Goal: Find specific page/section: Find specific page/section

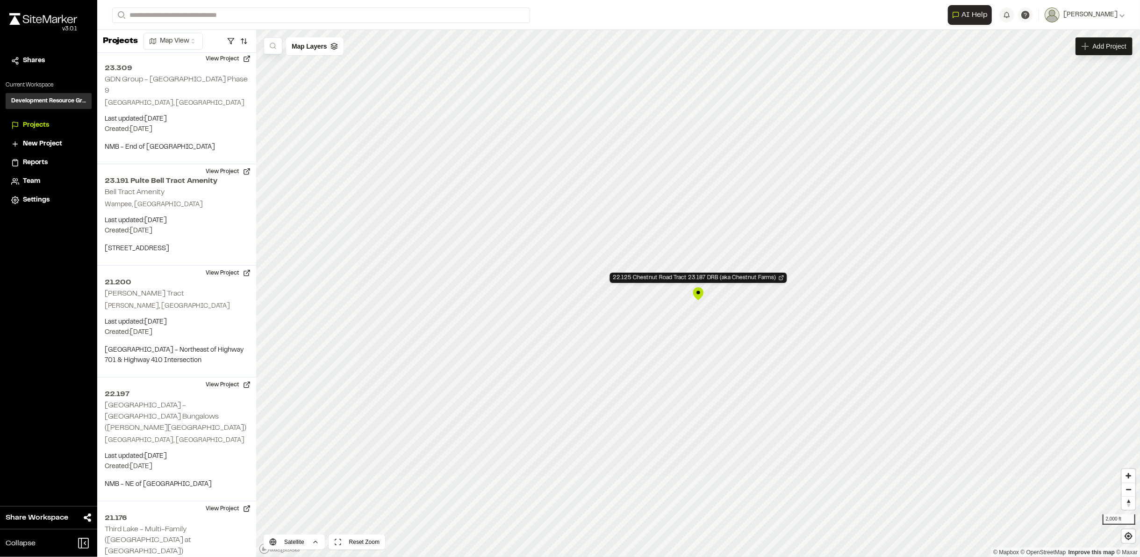
scroll to position [7757, 0]
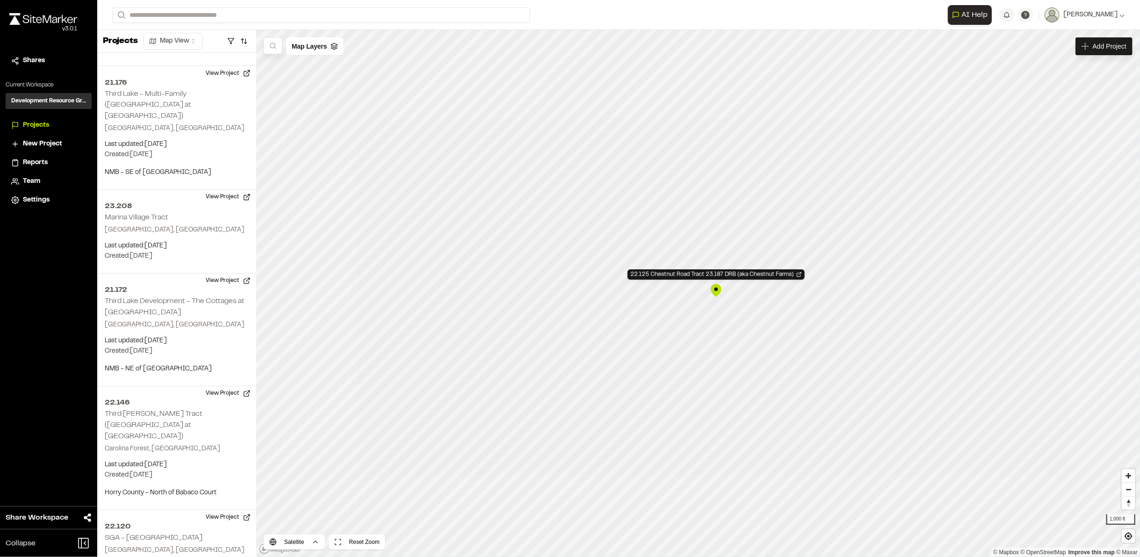
click at [714, 290] on div "22.125 Chestnut Road Tract 23.187 DRB (aka Chestnut Farms)" at bounding box center [716, 290] width 14 height 14
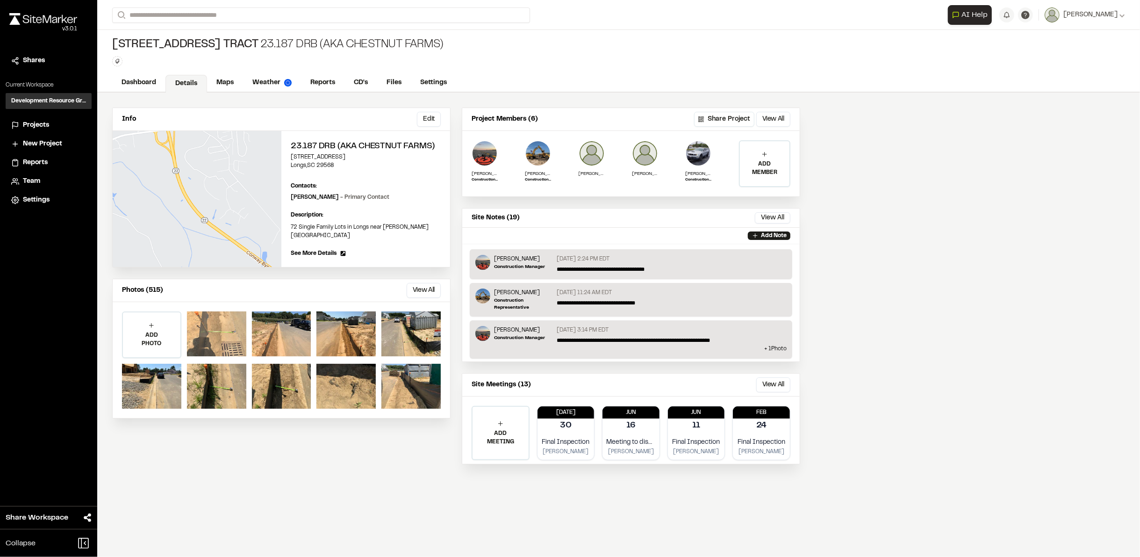
click at [207, 324] on div at bounding box center [216, 333] width 59 height 45
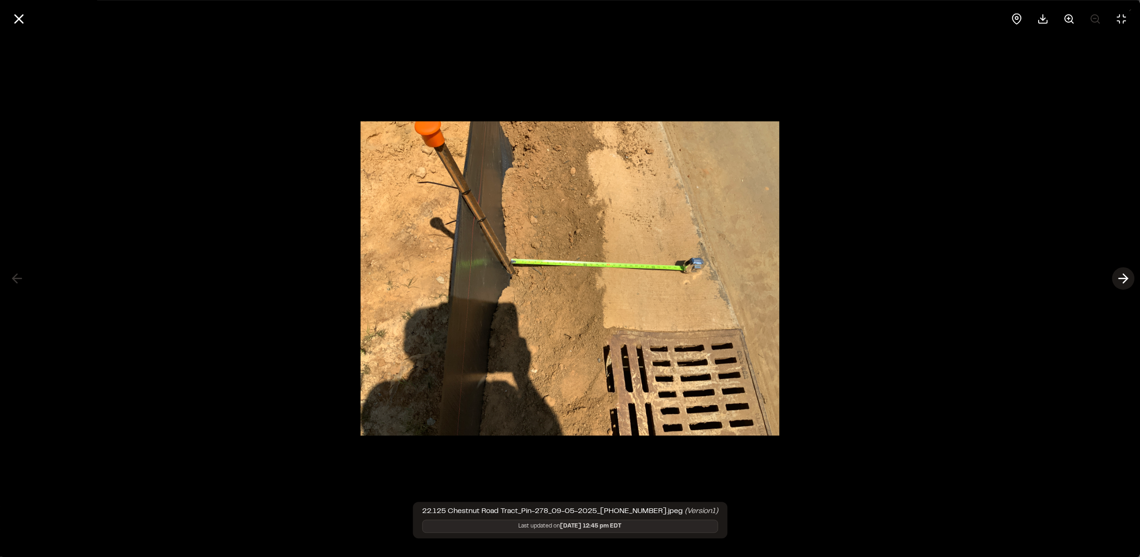
click at [1116, 283] on icon at bounding box center [1123, 279] width 15 height 16
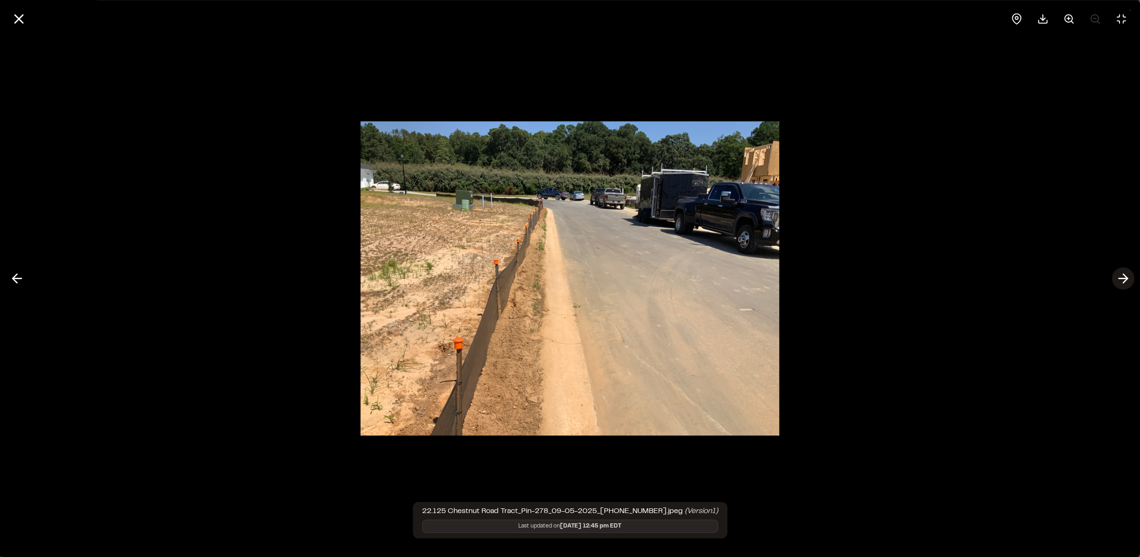
click at [1124, 274] on polyline at bounding box center [1126, 278] width 4 height 9
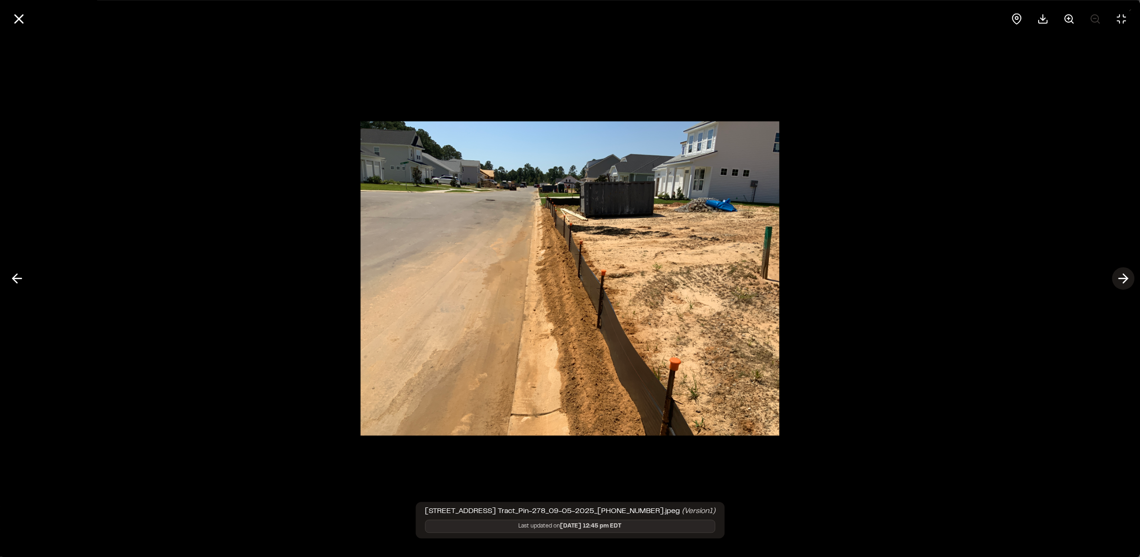
click at [1125, 276] on polyline at bounding box center [1126, 278] width 4 height 9
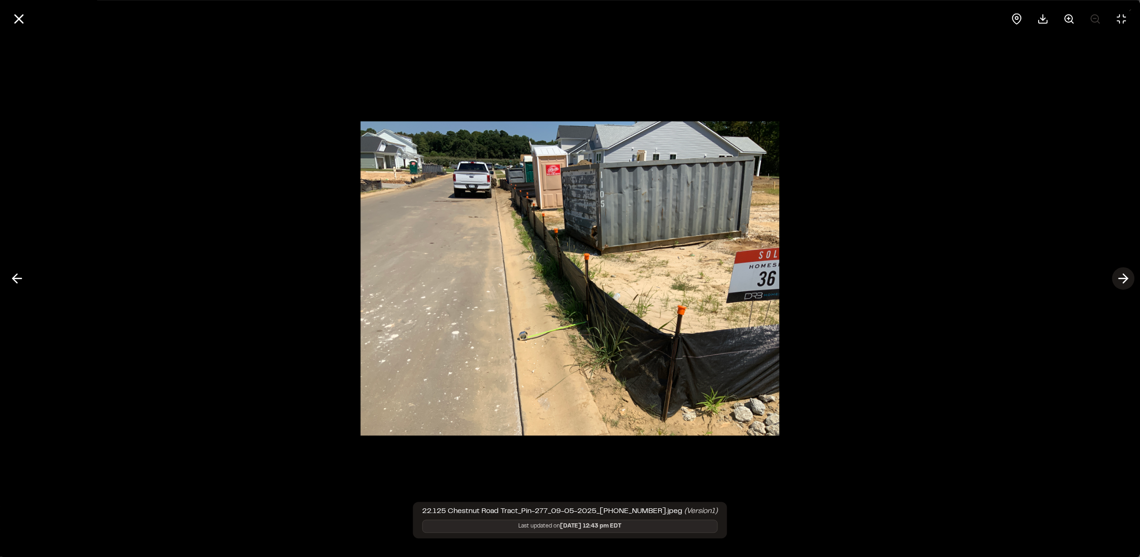
click at [1125, 278] on icon at bounding box center [1123, 279] width 15 height 16
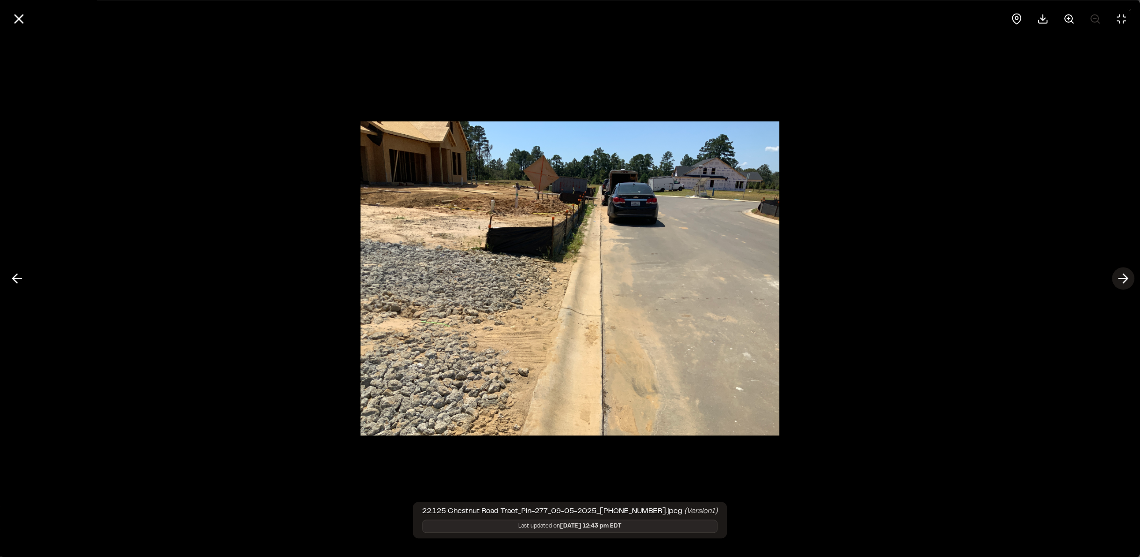
click at [1125, 278] on icon at bounding box center [1123, 279] width 15 height 16
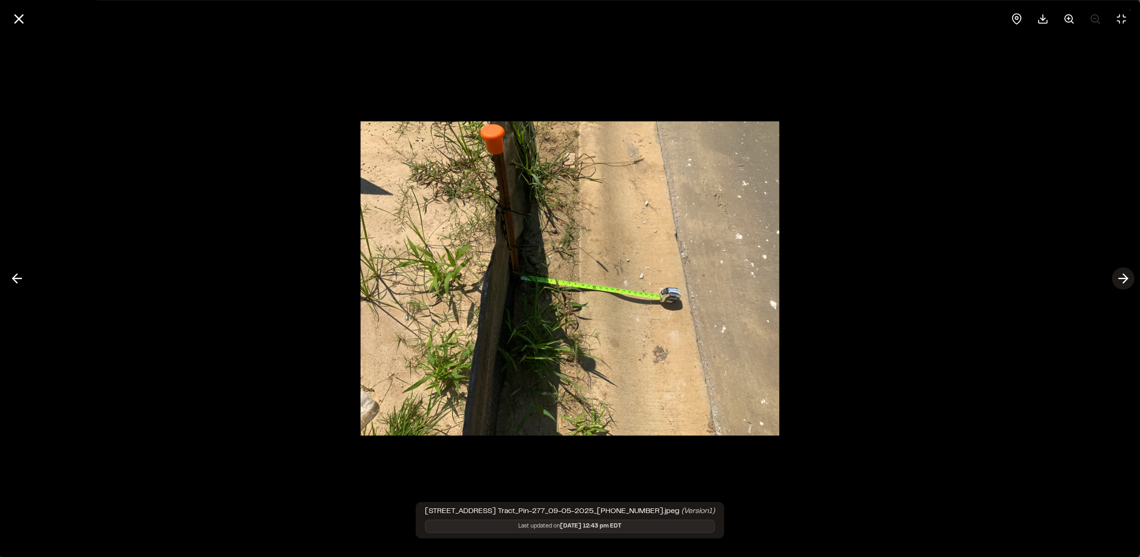
click at [1130, 282] on icon at bounding box center [1123, 279] width 15 height 16
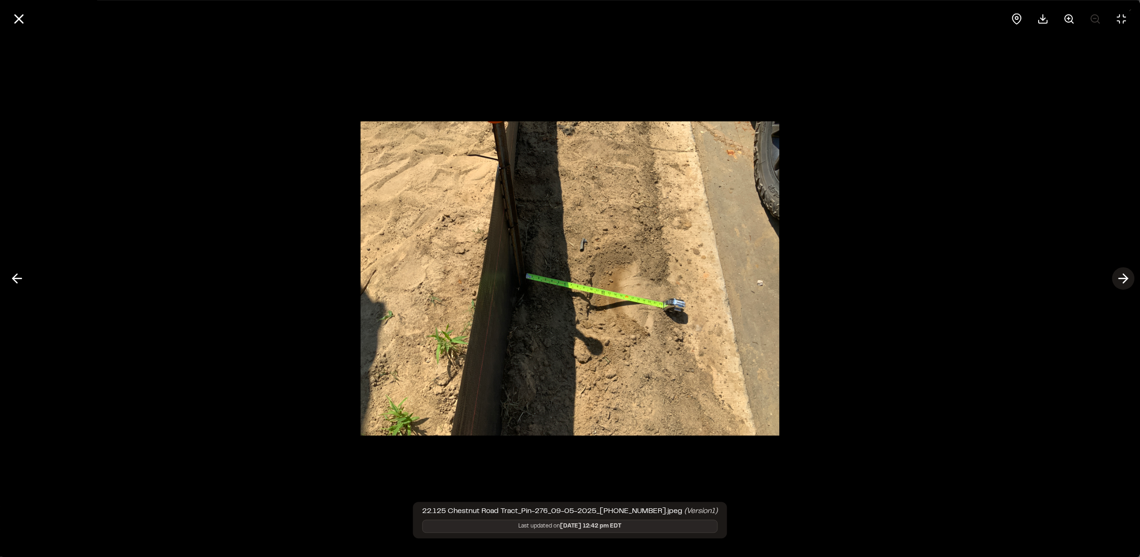
click at [1130, 281] on icon at bounding box center [1123, 279] width 15 height 16
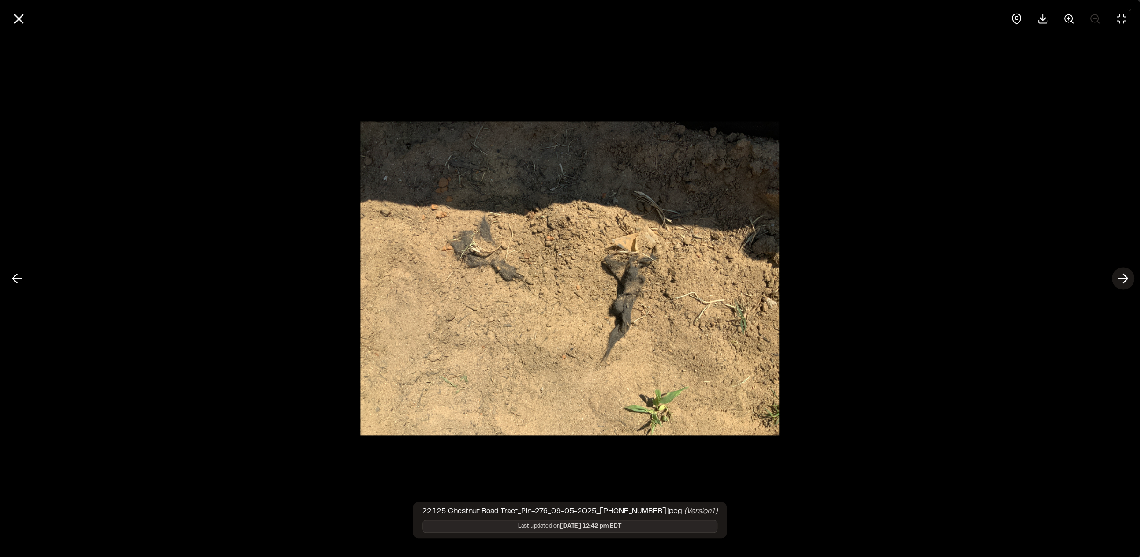
click at [1125, 282] on polyline at bounding box center [1126, 278] width 4 height 9
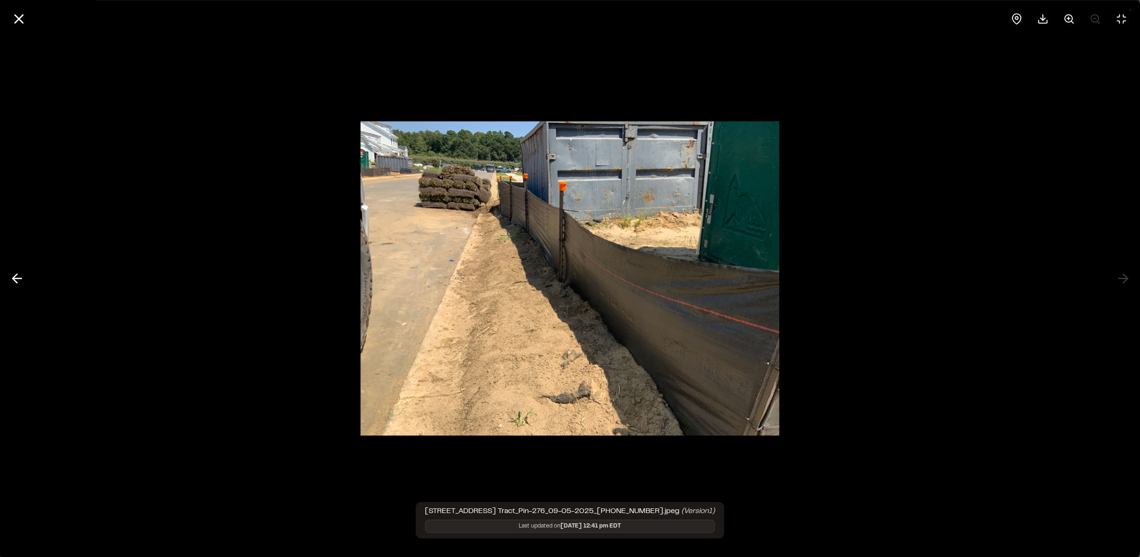
click at [1124, 279] on div at bounding box center [570, 278] width 1140 height 557
click at [22, 25] on icon at bounding box center [19, 19] width 16 height 16
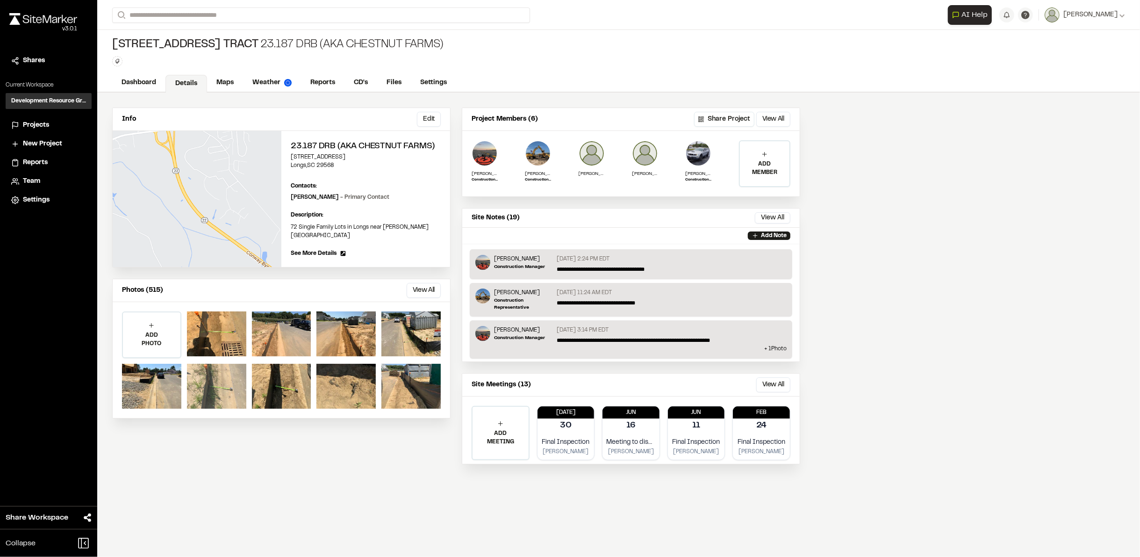
click at [207, 371] on div at bounding box center [216, 386] width 59 height 45
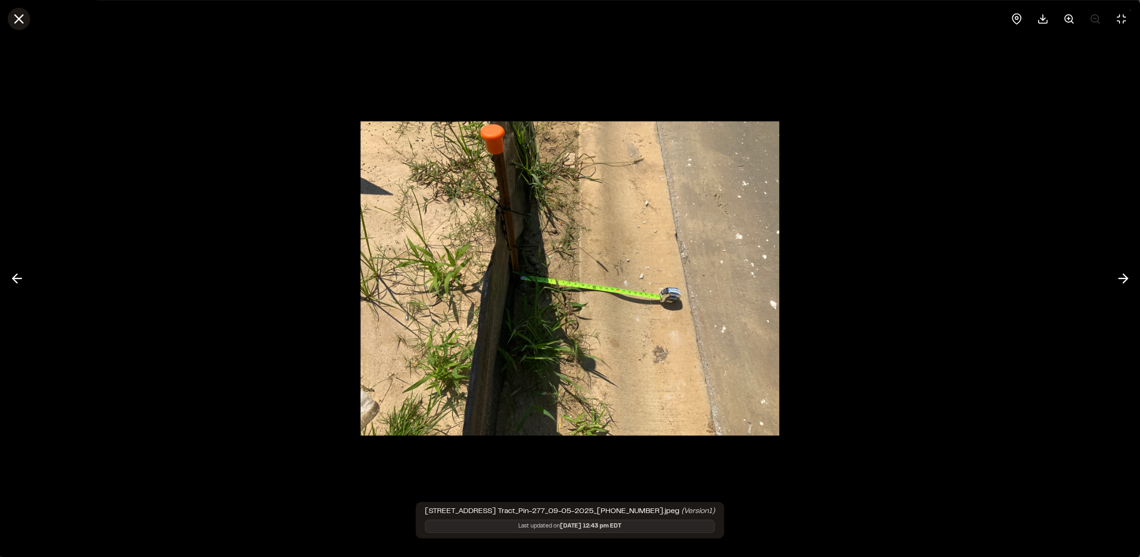
click at [20, 15] on icon at bounding box center [19, 19] width 16 height 16
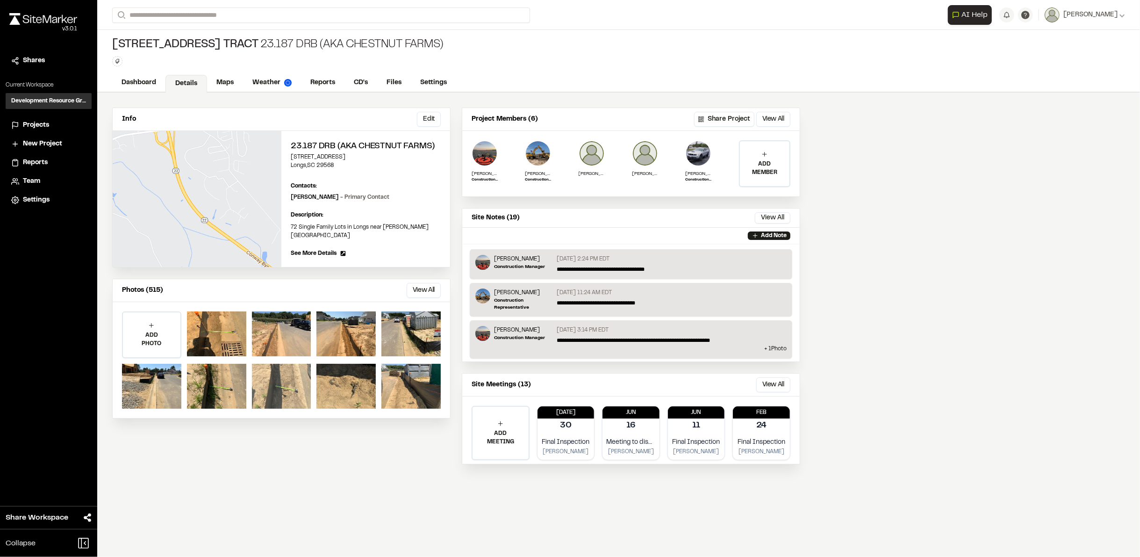
click at [283, 392] on div at bounding box center [281, 386] width 59 height 45
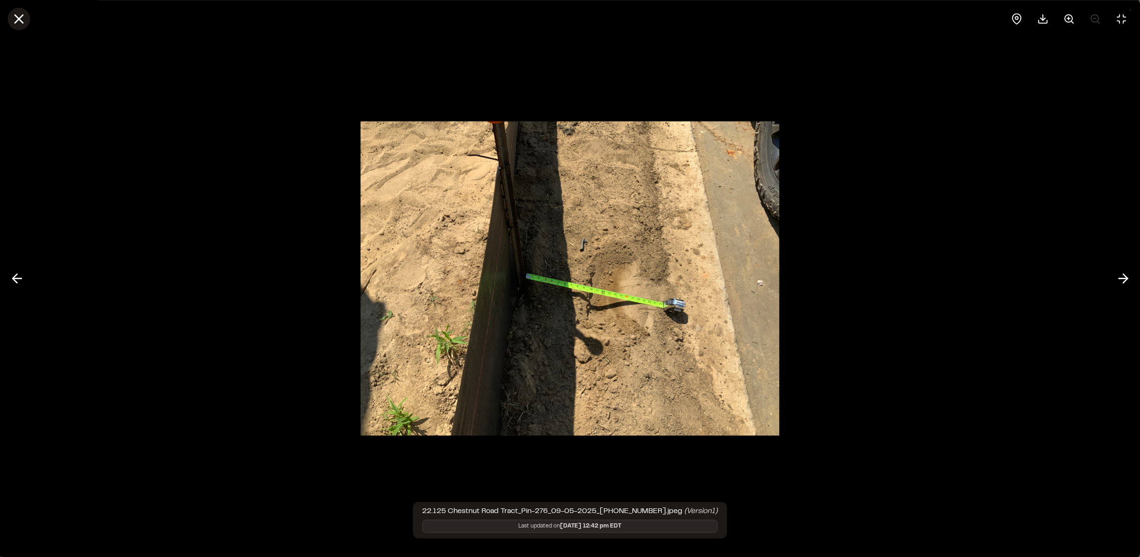
click at [26, 18] on icon at bounding box center [19, 19] width 16 height 16
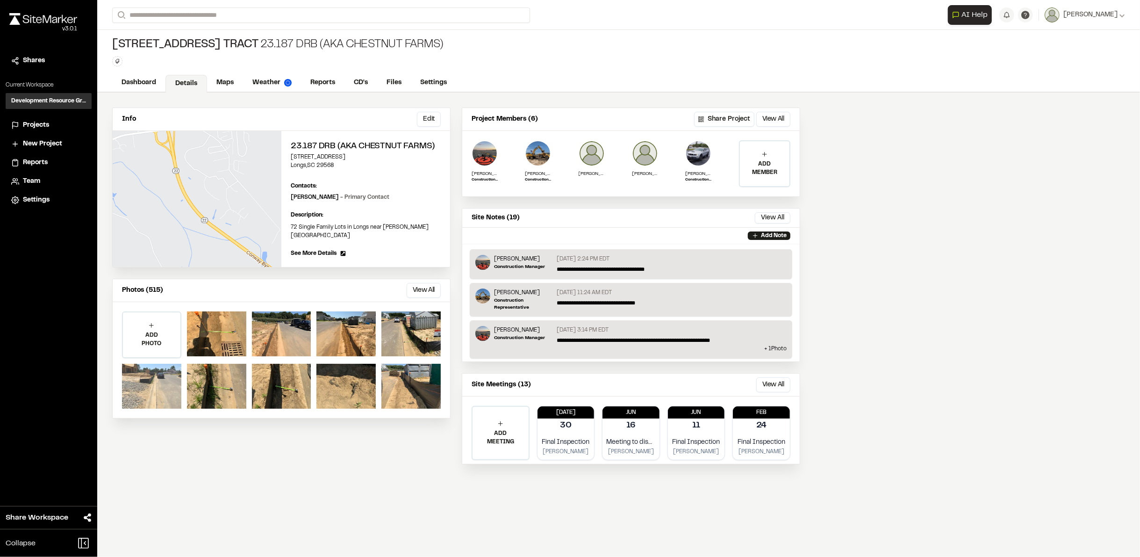
click at [149, 374] on div at bounding box center [151, 386] width 59 height 45
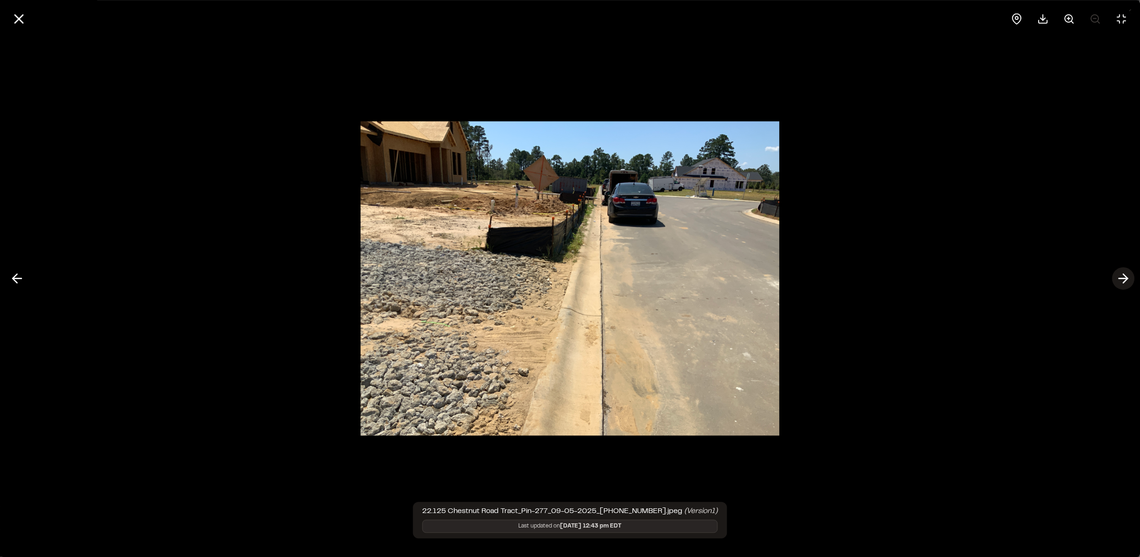
click at [1121, 279] on line at bounding box center [1123, 279] width 9 height 0
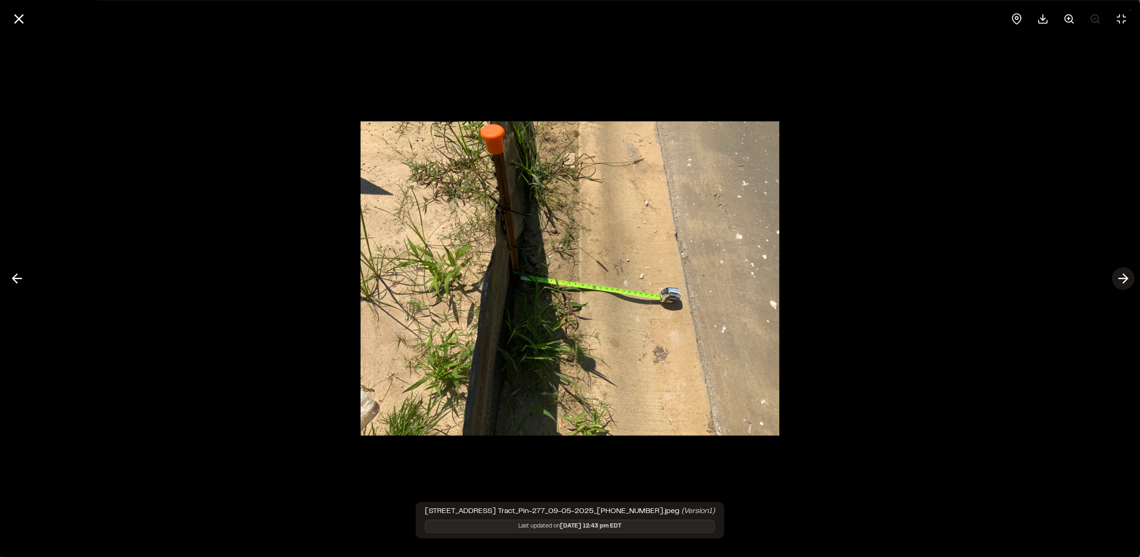
click at [1121, 279] on line at bounding box center [1123, 279] width 9 height 0
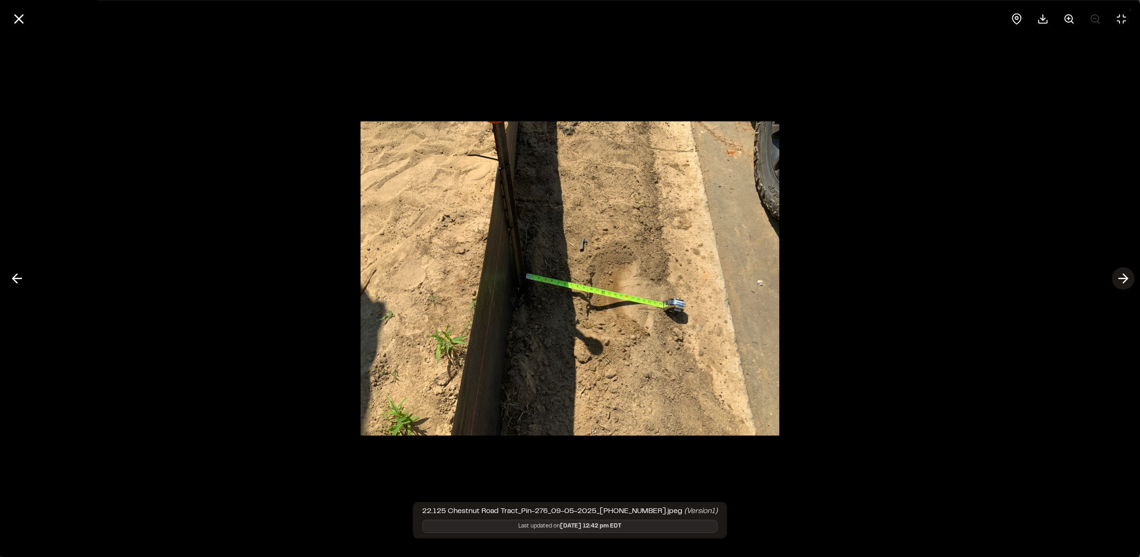
click at [1121, 279] on line at bounding box center [1123, 279] width 9 height 0
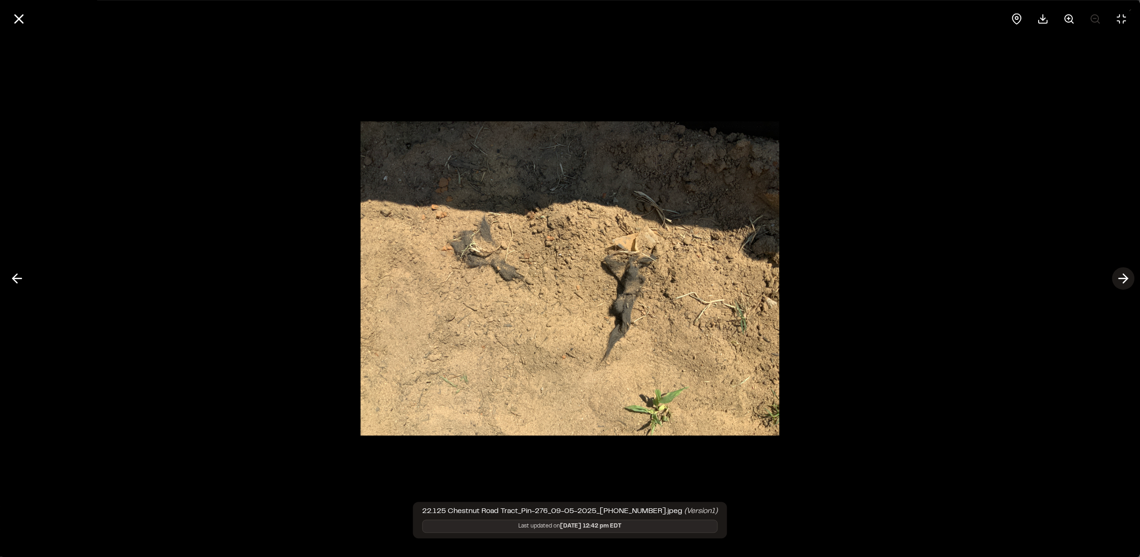
click at [1121, 279] on line at bounding box center [1123, 279] width 9 height 0
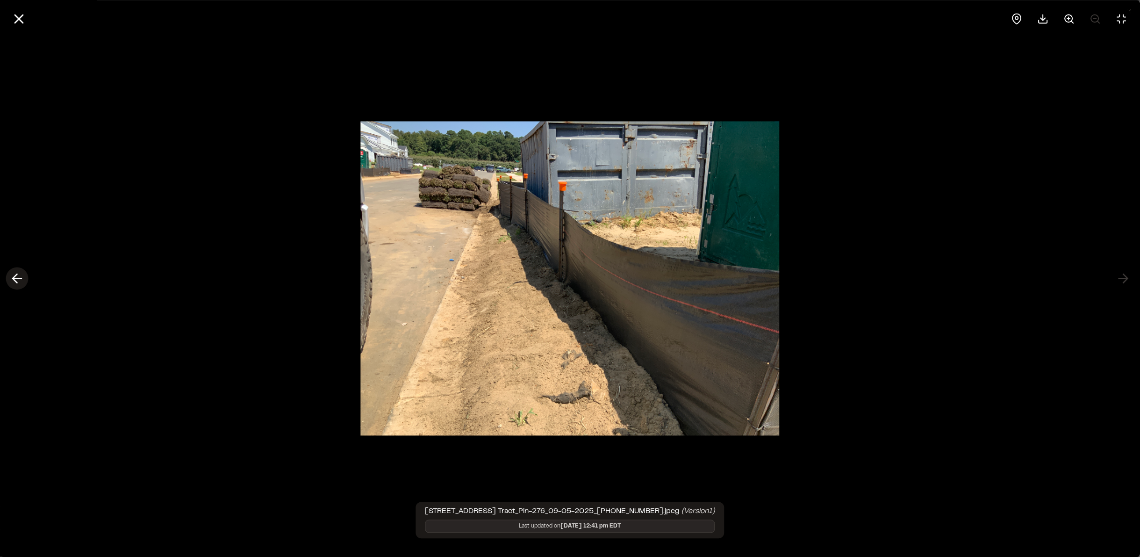
click at [10, 279] on icon at bounding box center [16, 279] width 15 height 16
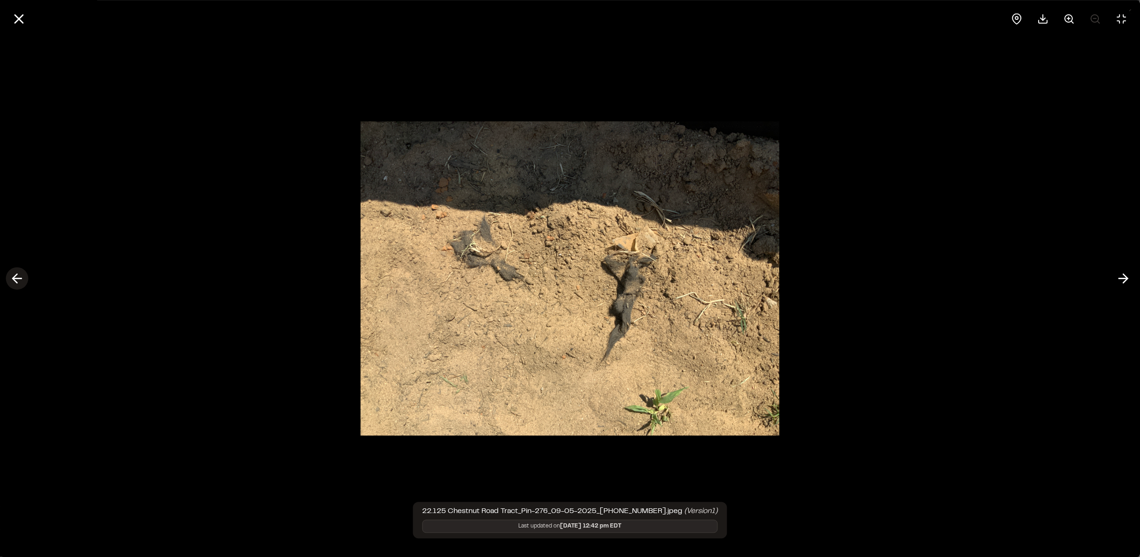
click at [10, 279] on icon at bounding box center [16, 279] width 15 height 16
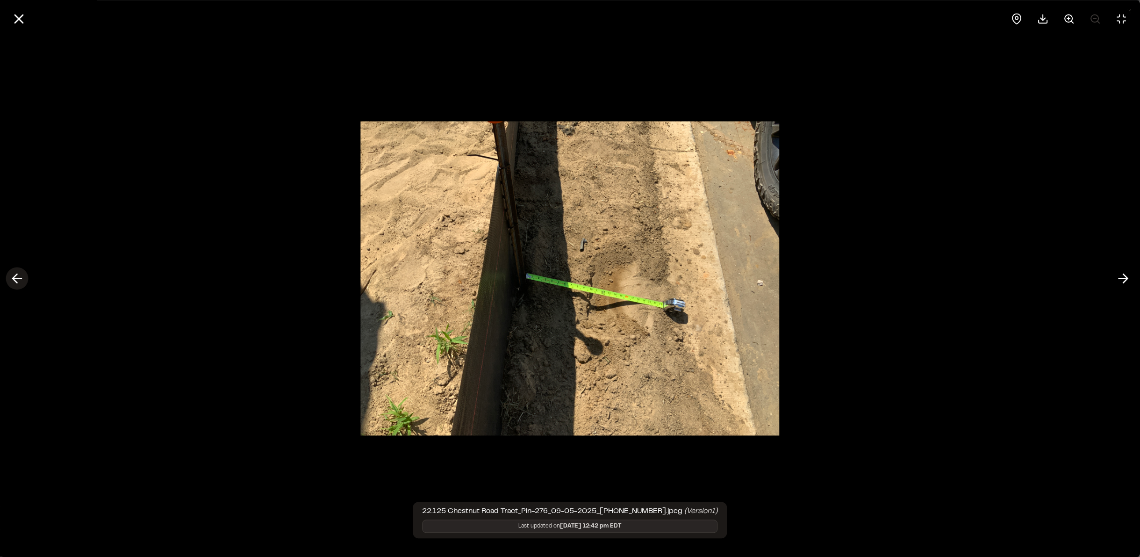
click at [10, 279] on icon at bounding box center [16, 279] width 15 height 16
